Goal: Obtain resource: Download file/media

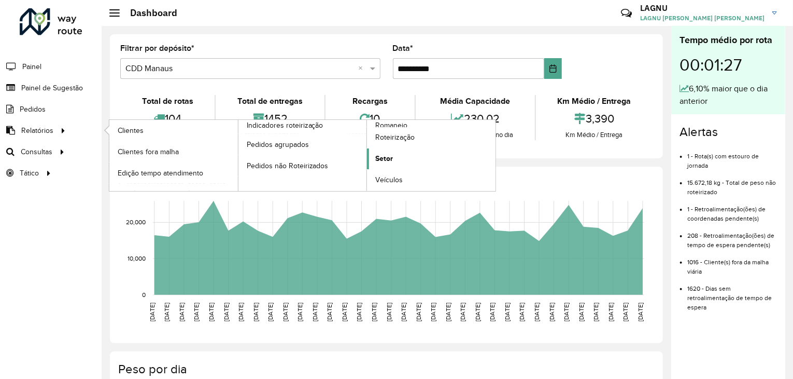
click at [394, 158] on link "Setor" at bounding box center [431, 158] width 129 height 21
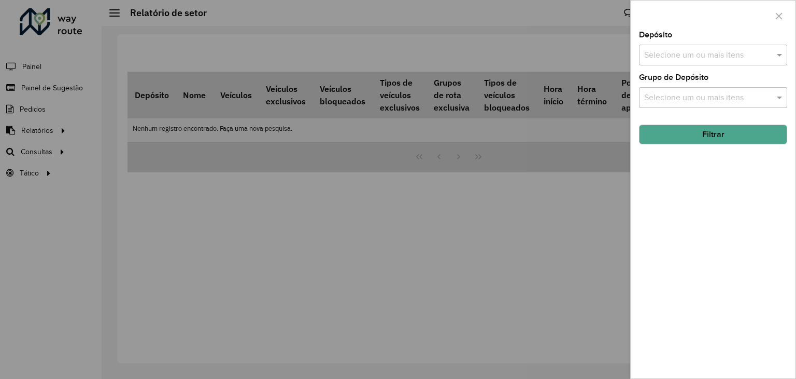
click at [679, 63] on div "Selecione um ou mais itens" at bounding box center [713, 55] width 148 height 21
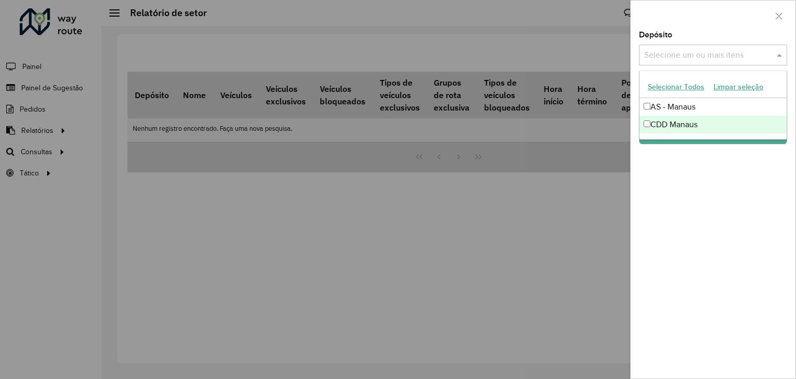
click at [680, 124] on div "CDD Manaus" at bounding box center [713, 125] width 147 height 18
click at [684, 185] on div "Depósito Selecione um ou mais itens CDD Manaus × × Grupo de Depósito Selecione …" at bounding box center [713, 204] width 165 height 347
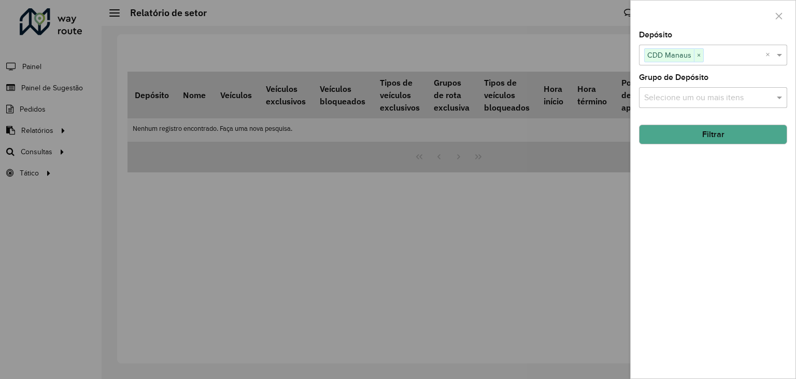
click at [685, 138] on button "Filtrar" at bounding box center [713, 134] width 148 height 20
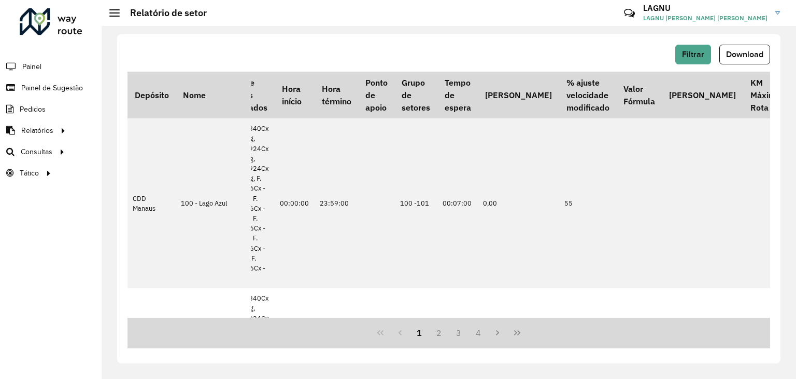
scroll to position [0, 483]
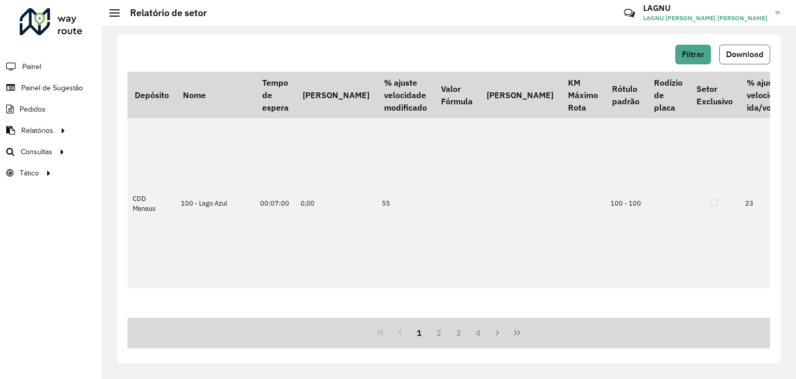
click at [751, 55] on span "Download" at bounding box center [744, 54] width 37 height 9
click at [136, 171] on span "Setores" at bounding box center [130, 172] width 25 height 11
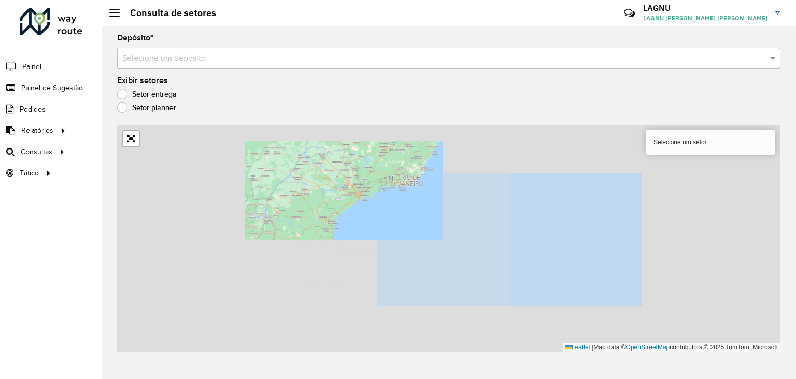
drag, startPoint x: 333, startPoint y: 175, endPoint x: 404, endPoint y: 255, distance: 107.2
click at [404, 255] on div "Selecione um setor Leaflet | Map data © OpenStreetMap contributors,© 2025 TomTo…" at bounding box center [449, 237] width 664 height 227
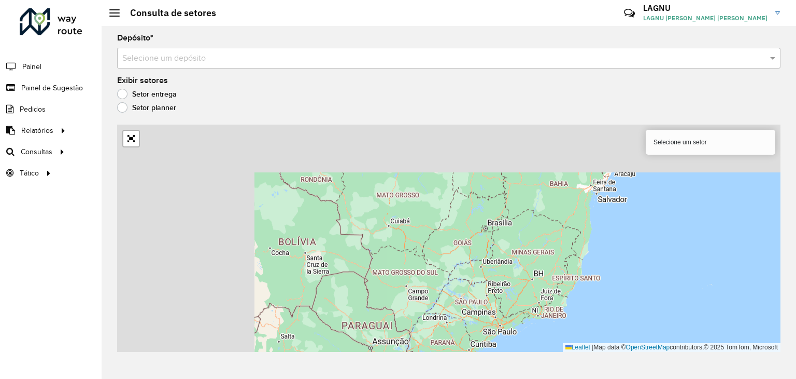
drag, startPoint x: 305, startPoint y: 158, endPoint x: 453, endPoint y: 300, distance: 205.4
click at [453, 300] on div "Selecione um setor Leaflet | Map data © OpenStreetMap contributors,© 2025 TomTo…" at bounding box center [449, 237] width 664 height 227
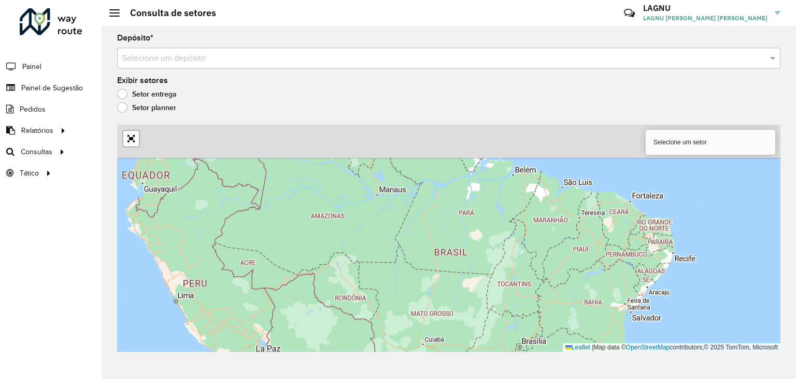
drag, startPoint x: 381, startPoint y: 206, endPoint x: 408, endPoint y: 307, distance: 105.1
click at [409, 310] on div "Selecione um setor Leaflet | Map data © OpenStreetMap contributors,© 2025 TomTo…" at bounding box center [449, 237] width 664 height 227
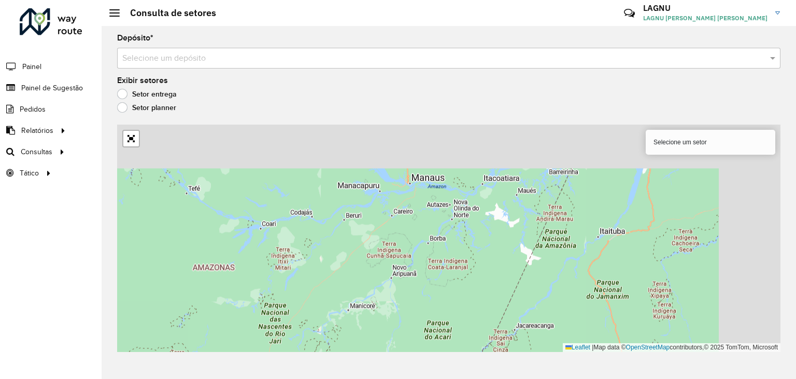
drag, startPoint x: 467, startPoint y: 196, endPoint x: 365, endPoint y: 305, distance: 149.3
click at [365, 305] on div "Selecione um setor Leaflet | Map data © OpenStreetMap contributors,© 2025 TomTo…" at bounding box center [449, 237] width 664 height 227
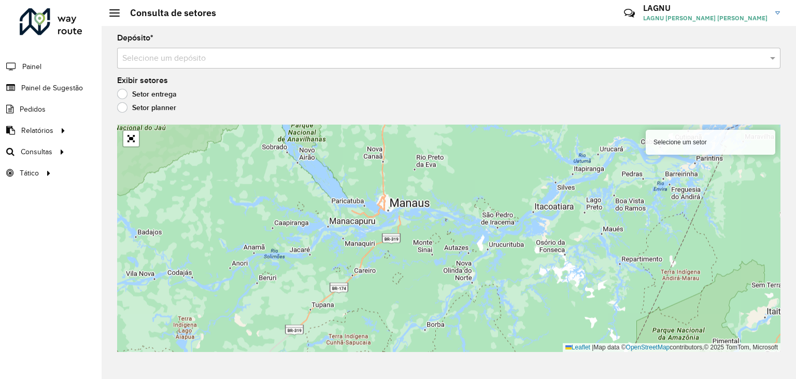
drag, startPoint x: 397, startPoint y: 193, endPoint x: 417, endPoint y: 231, distance: 42.9
click at [417, 231] on div "Selecione um setor Leaflet | Map data © OpenStreetMap contributors,© 2025 TomTo…" at bounding box center [449, 237] width 664 height 227
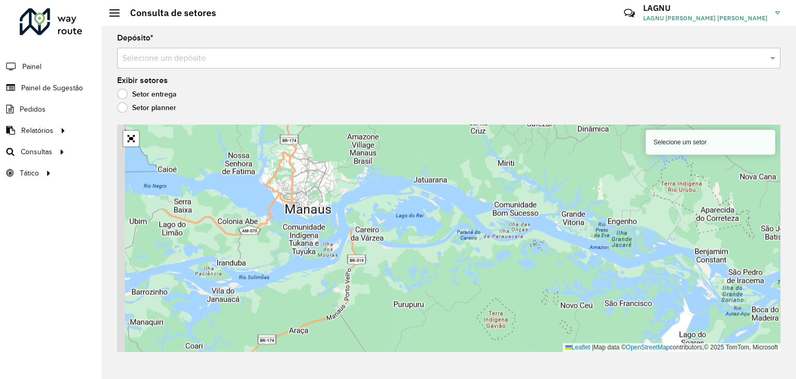
drag, startPoint x: 404, startPoint y: 216, endPoint x: 499, endPoint y: 260, distance: 104.6
click at [499, 260] on div "Selecione um setor Leaflet | Map data © OpenStreetMap contributors,© 2025 TomTo…" at bounding box center [449, 237] width 664 height 227
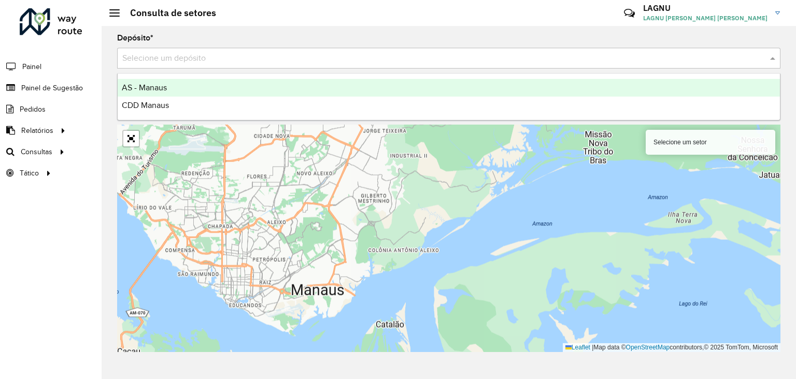
click at [234, 53] on input "text" at bounding box center [438, 58] width 633 height 12
click at [196, 102] on div "CDD Manaus" at bounding box center [449, 105] width 663 height 18
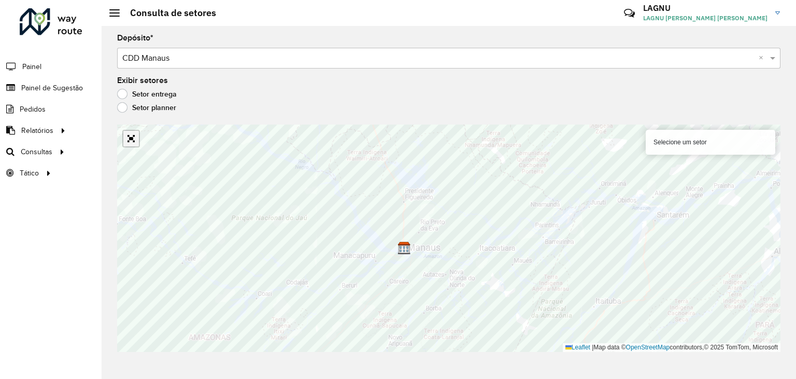
click at [133, 139] on link "Abrir mapa em tela cheia" at bounding box center [131, 139] width 16 height 16
